Goal: Task Accomplishment & Management: Use online tool/utility

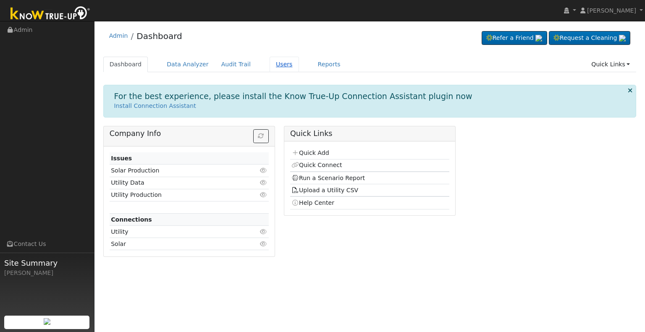
click at [270, 66] on link "Users" at bounding box center [284, 65] width 29 height 16
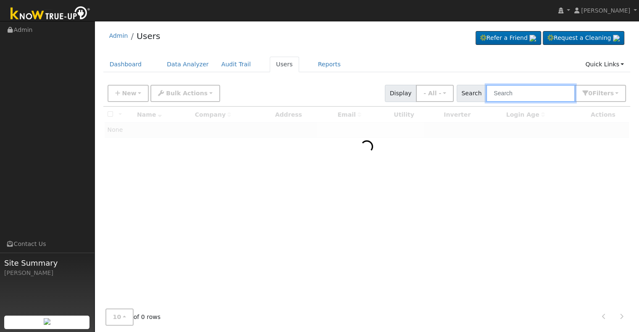
click at [514, 91] on input "text" at bounding box center [530, 93] width 89 height 17
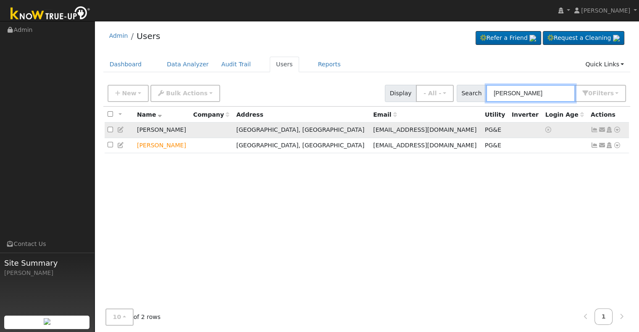
type input "maria munoz"
click at [615, 130] on icon at bounding box center [617, 130] width 8 height 6
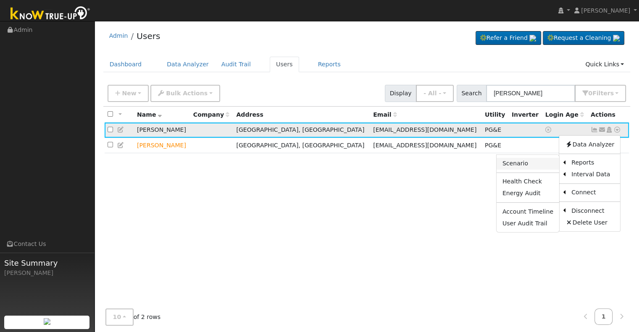
click at [514, 162] on link "Scenario" at bounding box center [528, 164] width 63 height 12
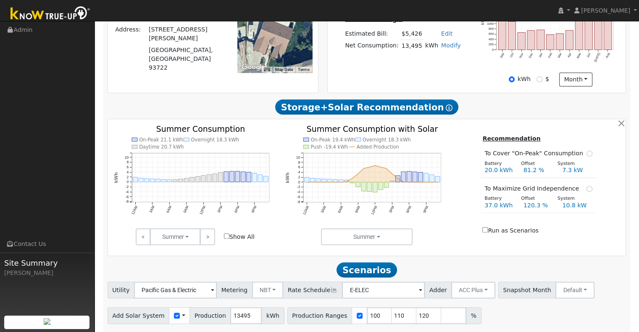
scroll to position [243, 0]
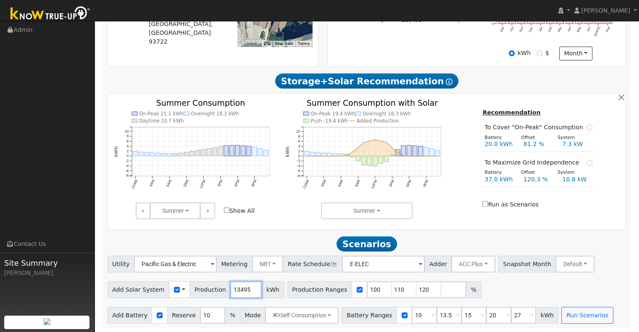
drag, startPoint x: 241, startPoint y: 287, endPoint x: 215, endPoint y: 290, distance: 25.8
click at [215, 290] on div "Add Solar System Use CSV Data Production 13495 kWh" at bounding box center [196, 289] width 177 height 17
type input "16875"
click at [490, 293] on div "Add Solar System Use CSV Data Production 16875 kWh Production Ranges 100 110 12…" at bounding box center [367, 289] width 522 height 20
click at [392, 289] on input "110" at bounding box center [404, 289] width 25 height 17
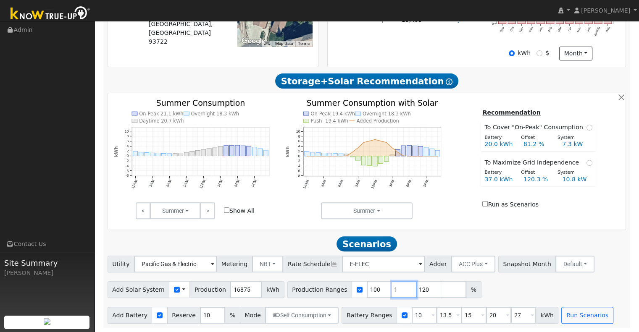
type input "120"
type input "1"
click at [412, 314] on input "10" at bounding box center [424, 315] width 25 height 17
type input "13.5"
type input "15"
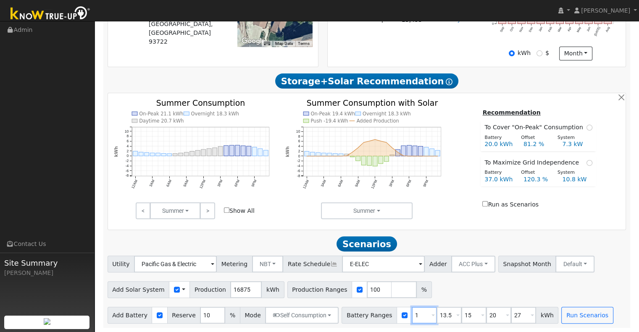
type input "20"
type input "27"
type input "15"
type input "20"
type input "27"
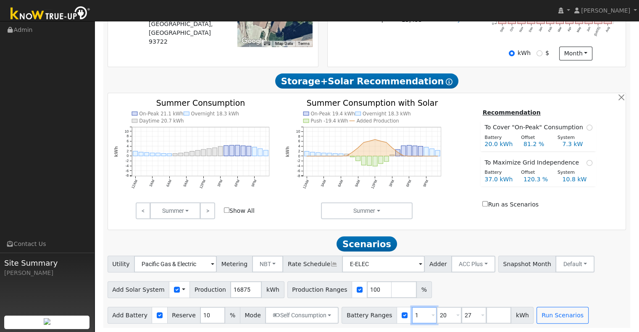
type input "20"
type input "27"
type input "2"
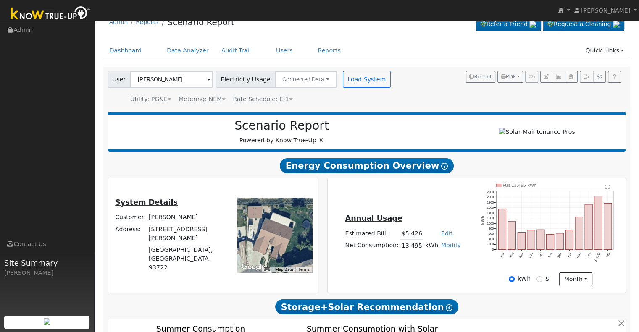
scroll to position [0, 0]
